Goal: Task Accomplishment & Management: Manage account settings

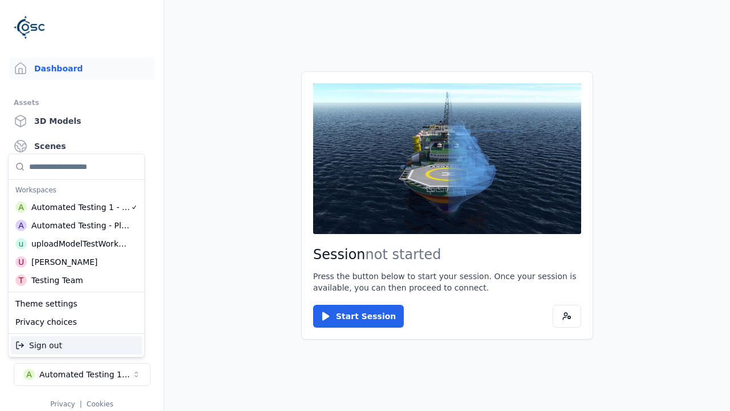
click at [76, 225] on div "Automated Testing - Playwright" at bounding box center [80, 225] width 99 height 11
click at [365, 205] on html "Support Dashboard Assets 3D Models Scenes Datasets Recordings Support Documenta…" at bounding box center [365, 205] width 730 height 411
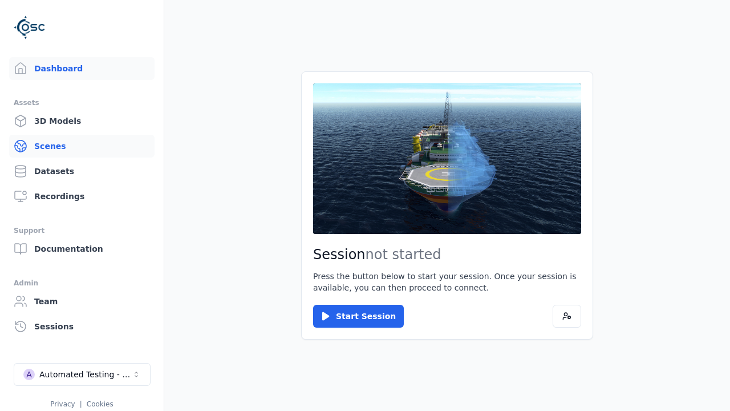
click at [82, 146] on link "Scenes" at bounding box center [81, 146] width 145 height 23
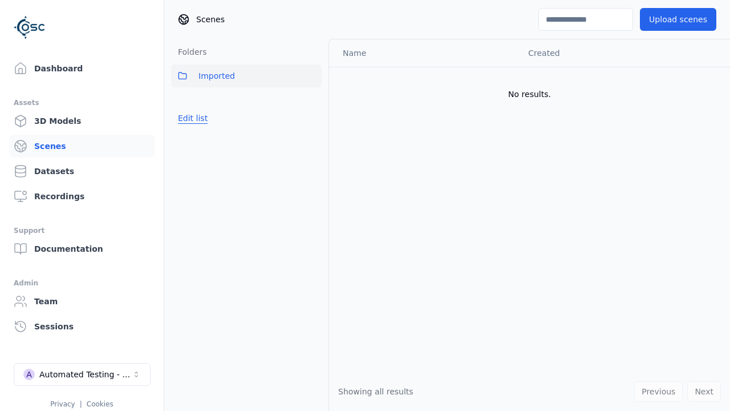
click at [190, 118] on button "Edit list" at bounding box center [192, 118] width 43 height 21
click at [201, 118] on link "Create folder" at bounding box center [204, 117] width 52 height 11
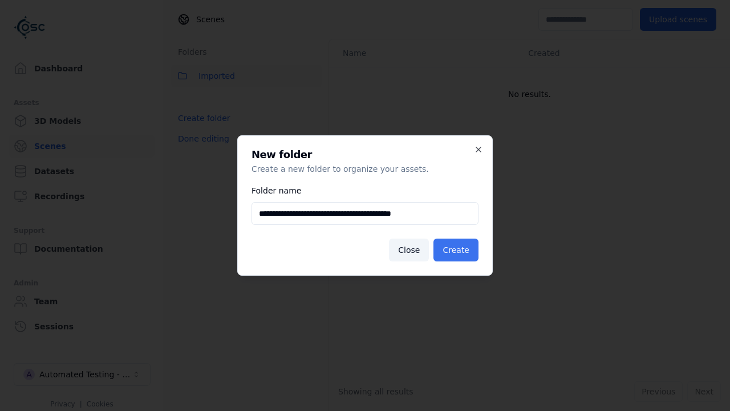
type input "**********"
click at [457, 250] on button "Create" at bounding box center [455, 249] width 45 height 23
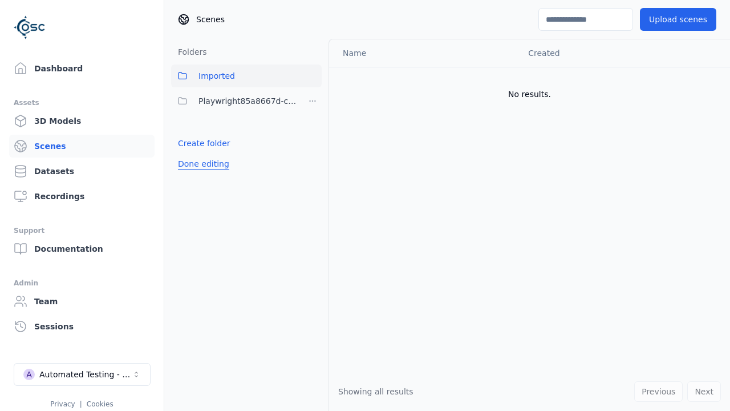
click at [200, 164] on button "Done editing" at bounding box center [203, 163] width 65 height 21
click at [190, 143] on button "Edit list" at bounding box center [192, 143] width 43 height 21
click at [313, 101] on html "Support Dashboard Assets 3D Models Scenes Datasets Recordings Support Documenta…" at bounding box center [365, 205] width 730 height 411
click at [312, 143] on div "Rename" at bounding box center [316, 142] width 76 height 18
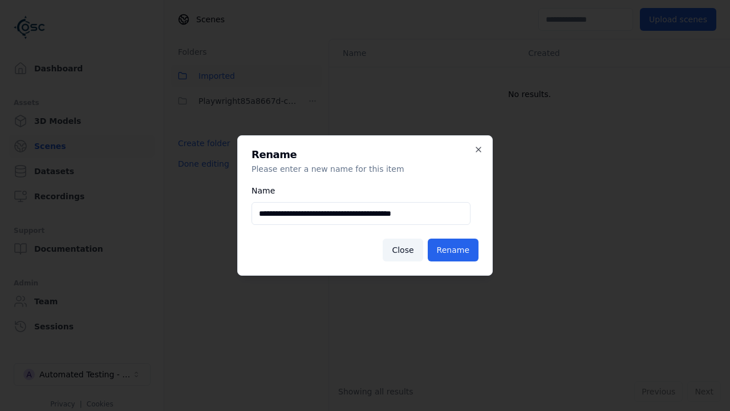
click at [361, 213] on input "**********" at bounding box center [361, 213] width 219 height 23
type input "**********"
click at [454, 250] on button "Rename" at bounding box center [453, 249] width 51 height 23
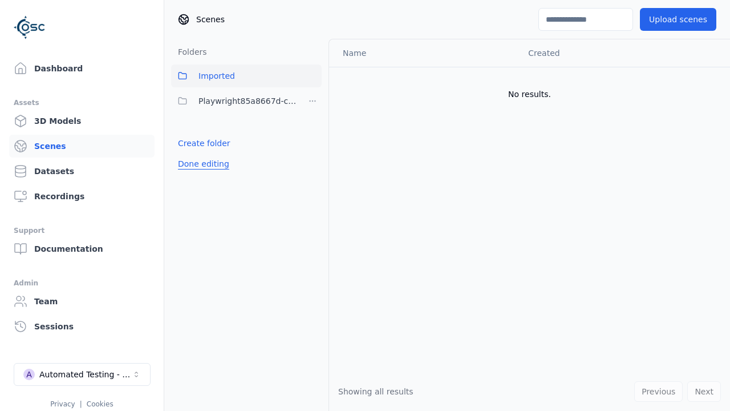
click at [200, 164] on button "Done editing" at bounding box center [203, 163] width 65 height 21
click at [190, 143] on button "Edit list" at bounding box center [192, 143] width 43 height 21
click at [313, 101] on html "Support Dashboard Assets 3D Models Scenes Datasets Recordings Support Documenta…" at bounding box center [365, 205] width 730 height 411
